Goal: Entertainment & Leisure: Consume media (video, audio)

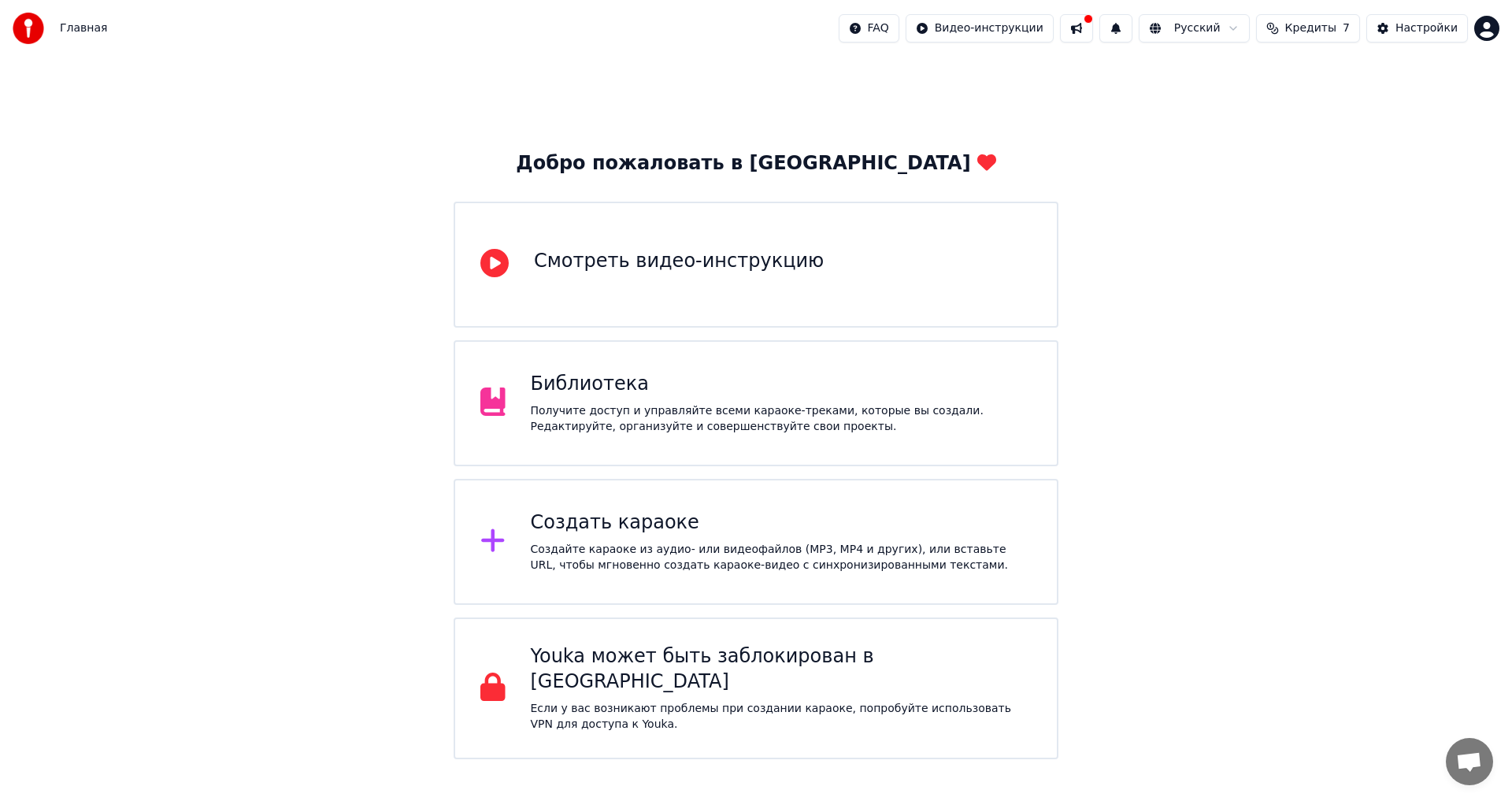
click at [819, 412] on div "Получите доступ и управляйте всеми караоке-треками, которые вы создали. Редакти…" at bounding box center [781, 419] width 501 height 32
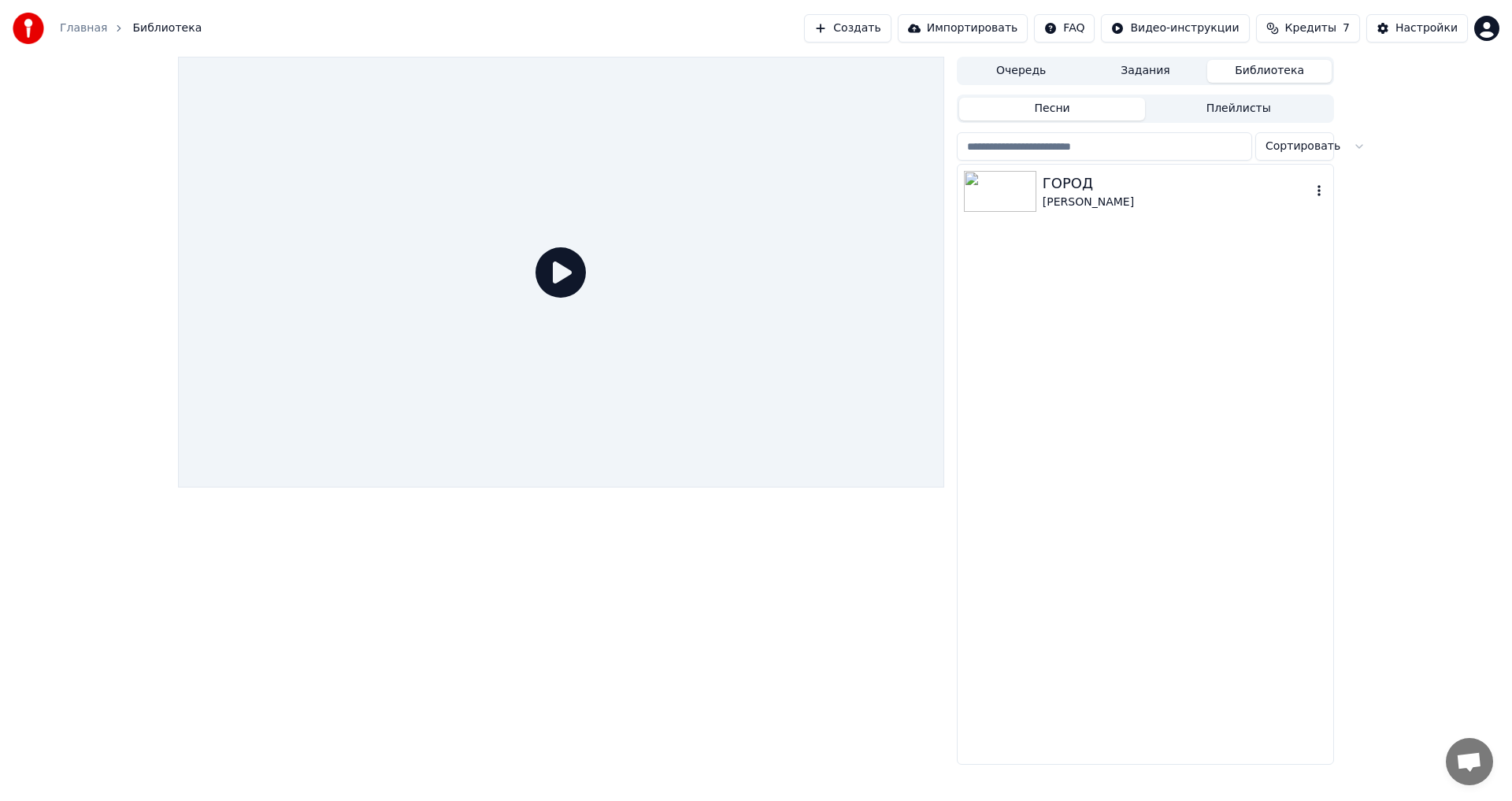
click at [1025, 194] on img at bounding box center [1000, 191] width 73 height 41
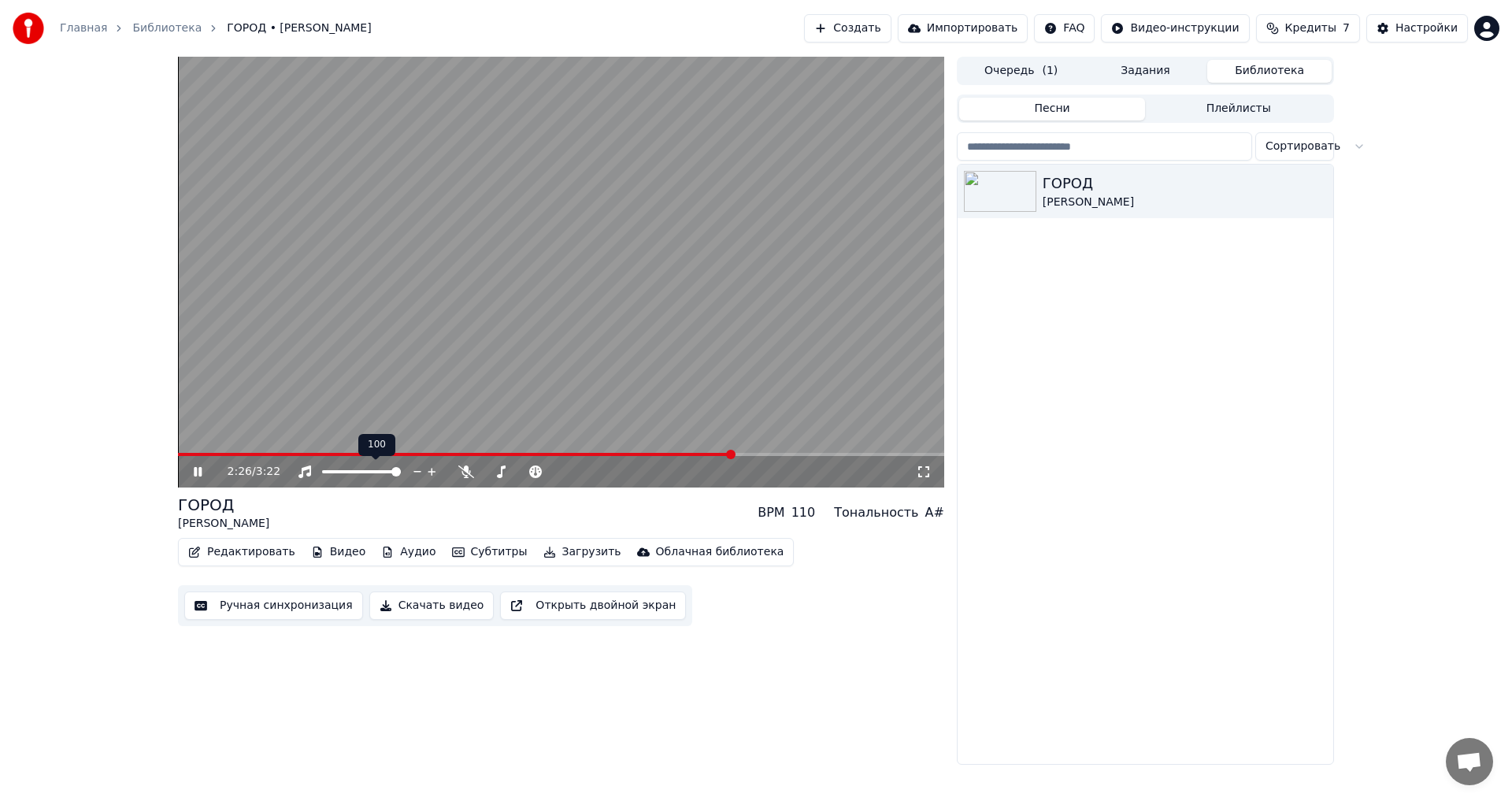
click at [401, 467] on span at bounding box center [397, 472] width 10 height 10
click at [512, 477] on span at bounding box center [513, 472] width 10 height 10
click at [483, 472] on span at bounding box center [488, 472] width 10 height 10
